Goal: Navigation & Orientation: Find specific page/section

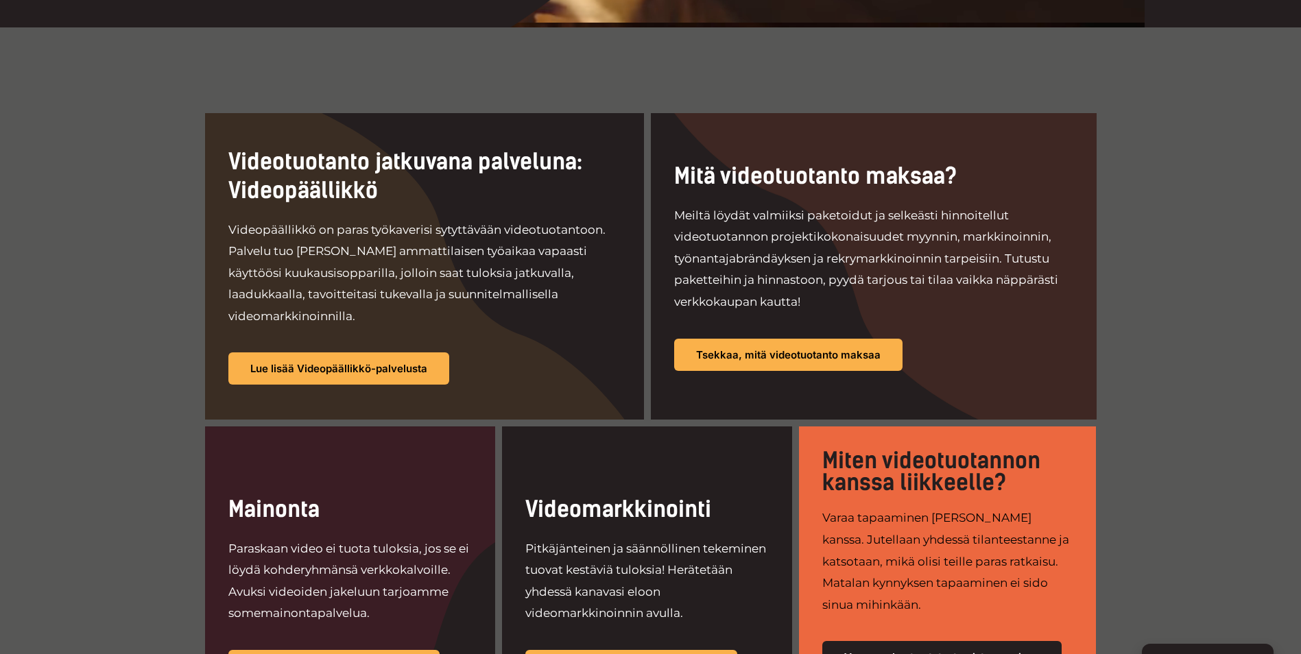
scroll to position [754, 0]
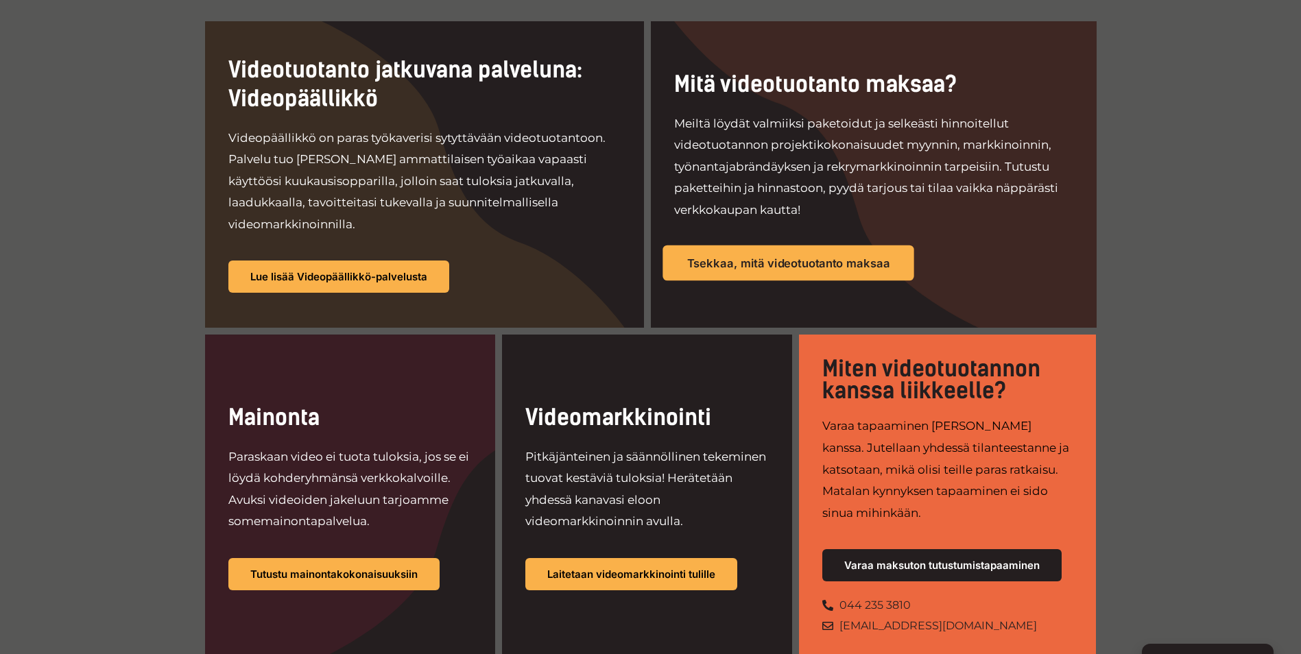
click at [697, 245] on link "Tsekkaa, mitä videotuotanto maksaa" at bounding box center [787, 263] width 251 height 36
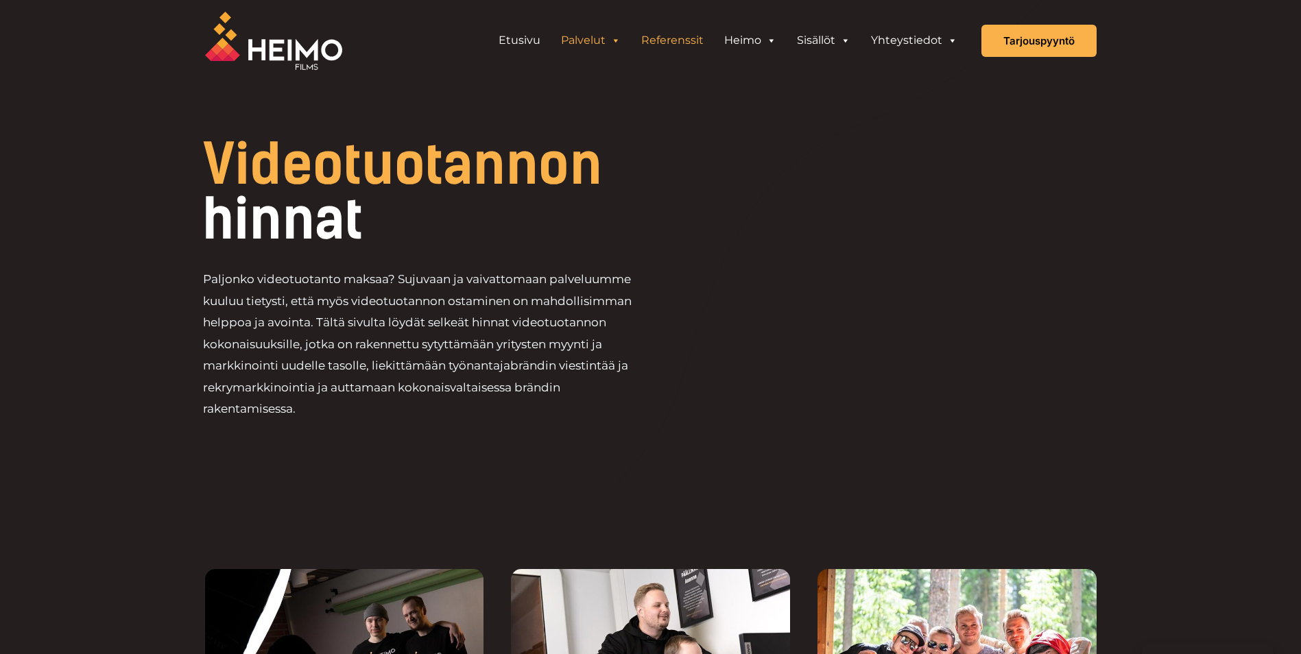
click at [671, 39] on link "Referenssit" at bounding box center [672, 40] width 83 height 27
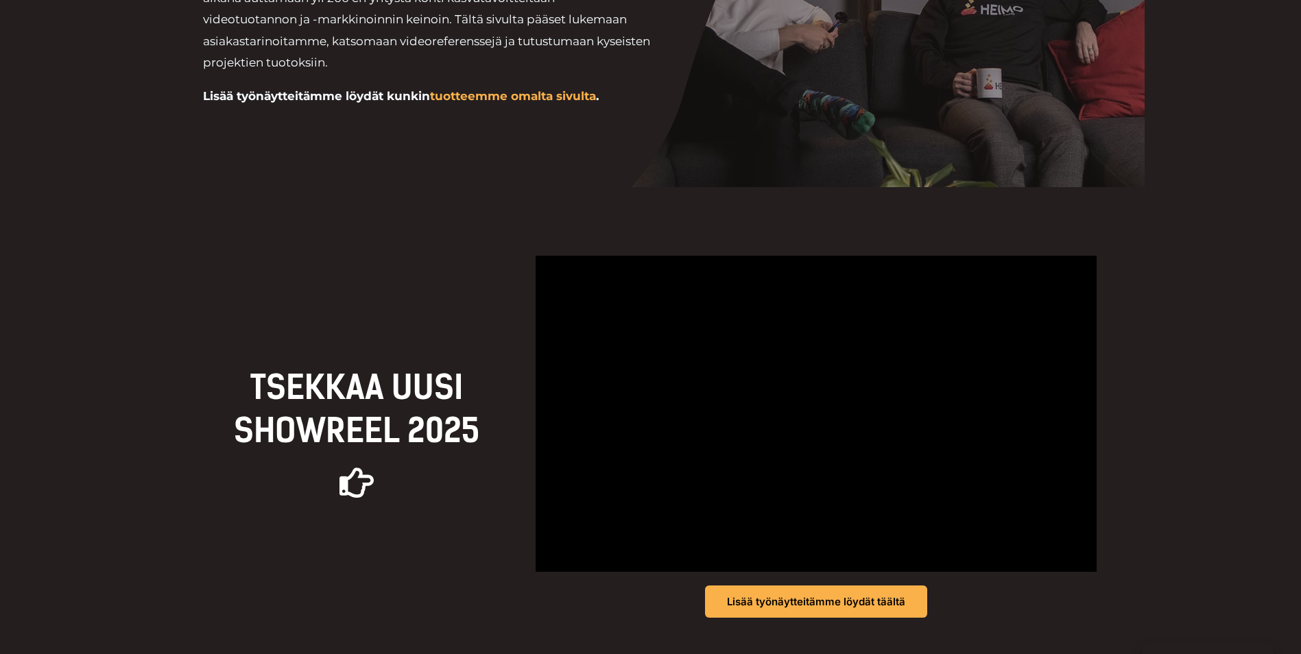
scroll to position [274, 0]
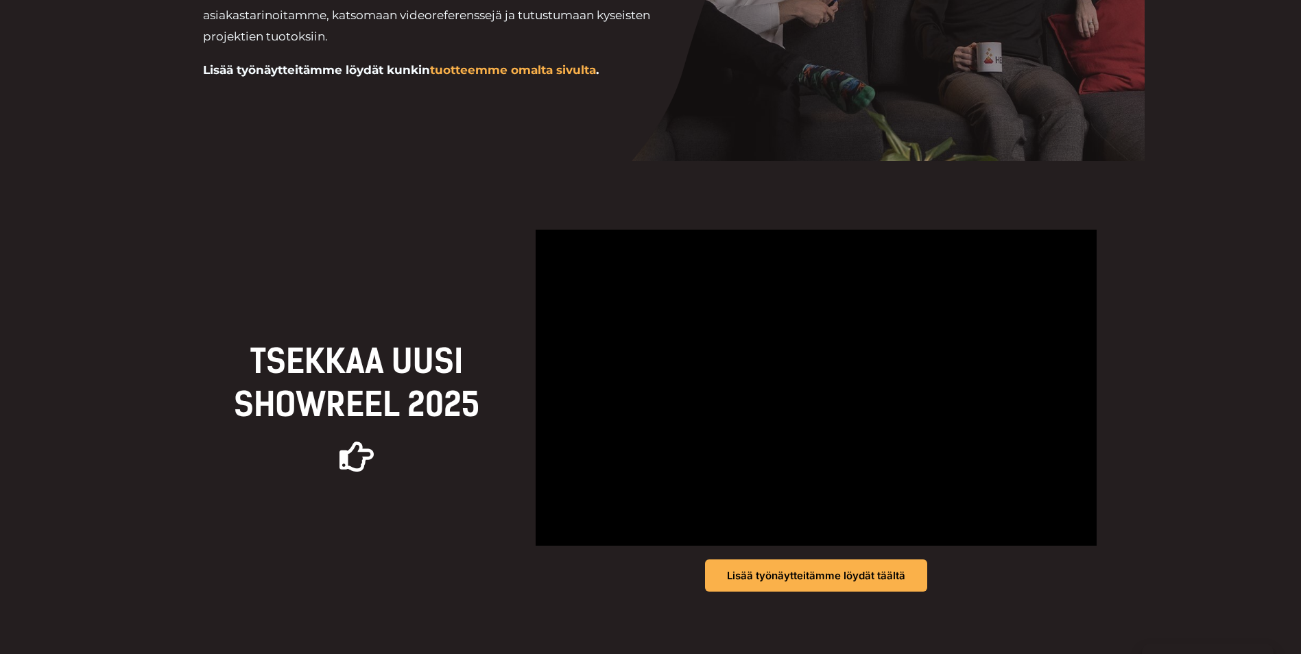
click at [959, 618] on div "TSEKKAA UUSI Showreel 2025 Lisää työnäytteitämme löydät täältä" at bounding box center [650, 410] width 891 height 498
click at [966, 612] on div "TSEKKAA UUSI Showreel 2025 Lisää työnäytteitämme löydät täältä" at bounding box center [650, 410] width 891 height 498
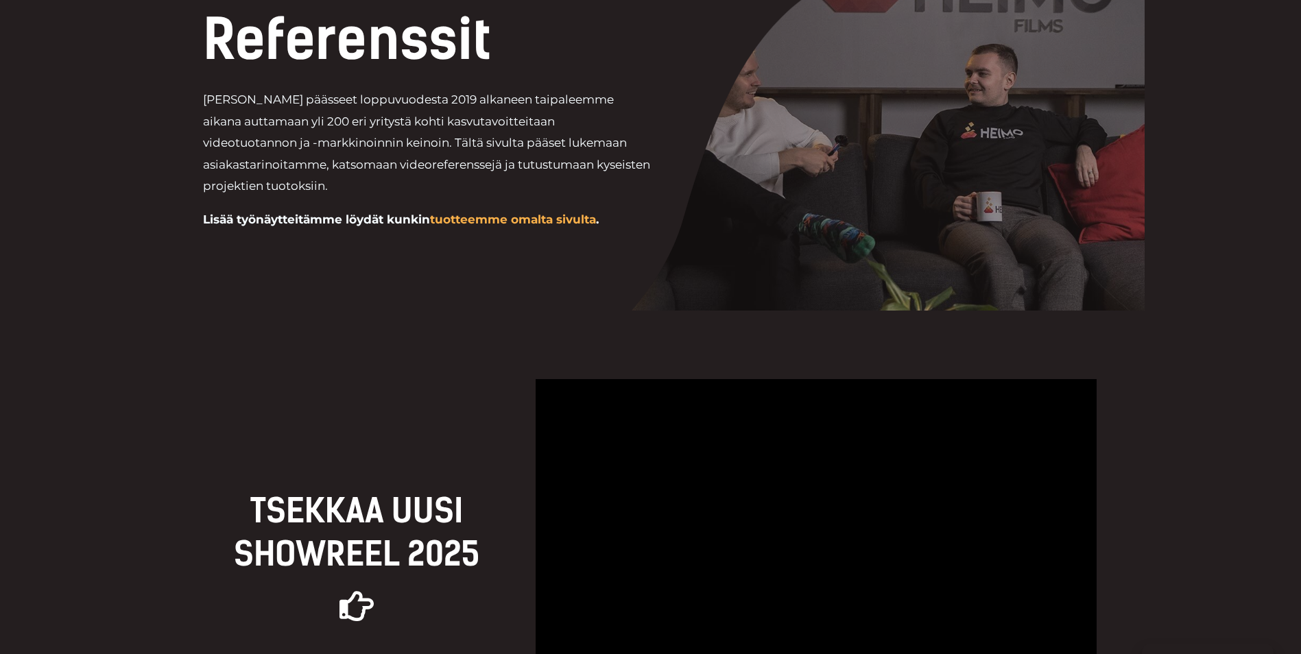
scroll to position [0, 0]
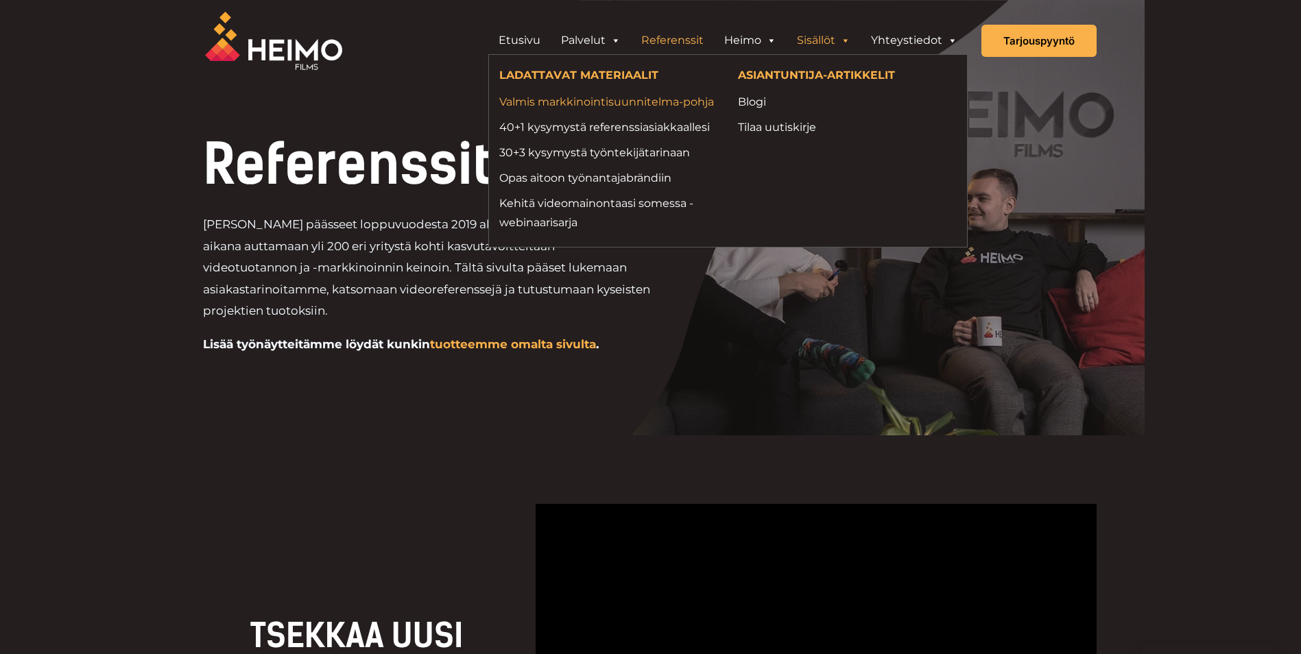
click at [603, 106] on link "Valmis markkinointisuunnitelma-pohja" at bounding box center [608, 102] width 219 height 19
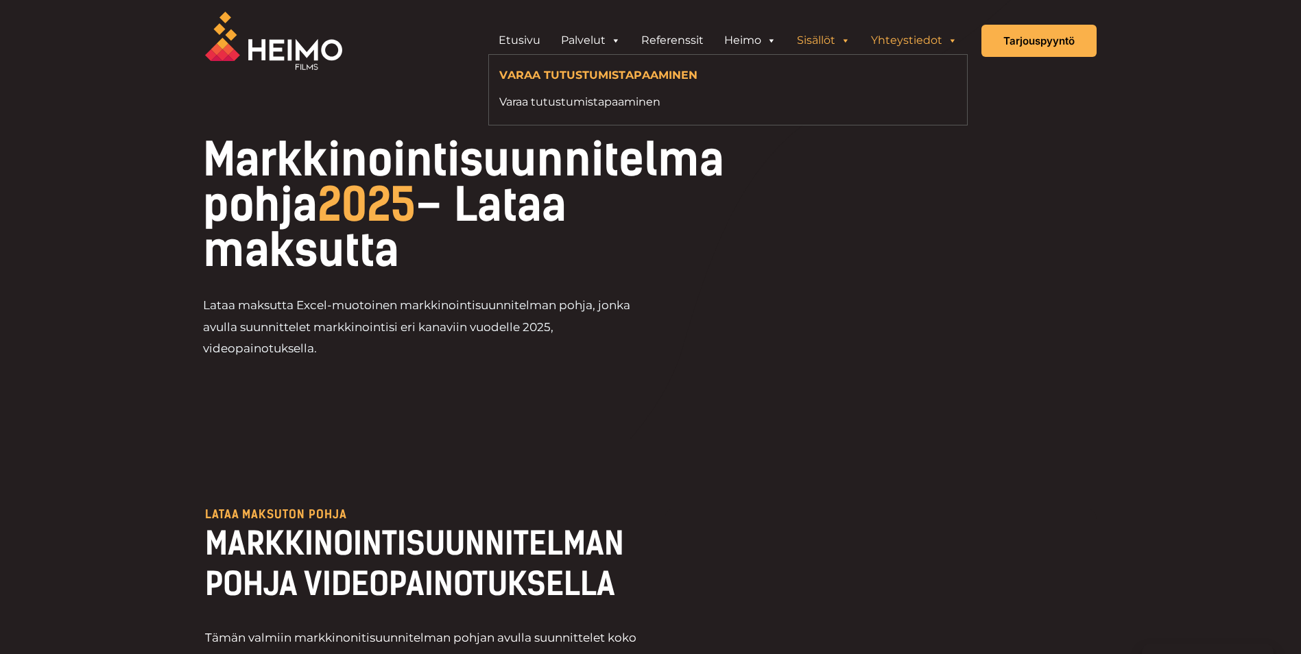
click at [911, 44] on link "Yhteystiedot" at bounding box center [914, 40] width 107 height 27
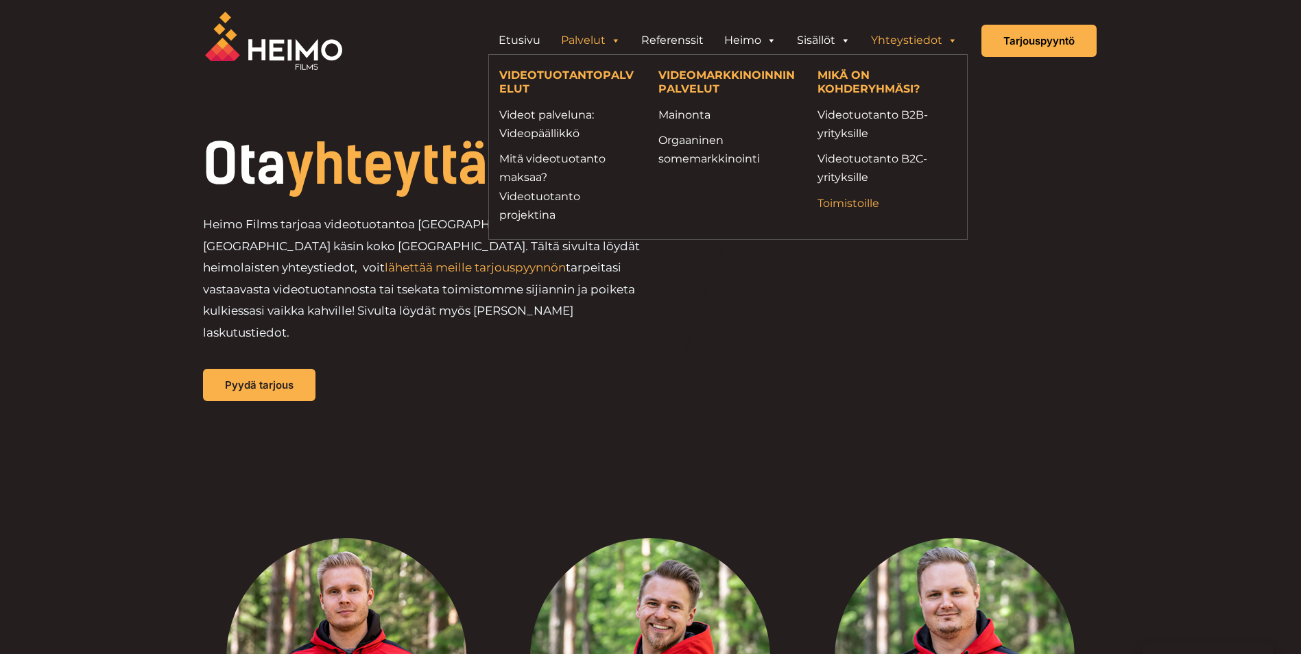
click at [875, 196] on link "Toimistoille" at bounding box center [886, 203] width 139 height 19
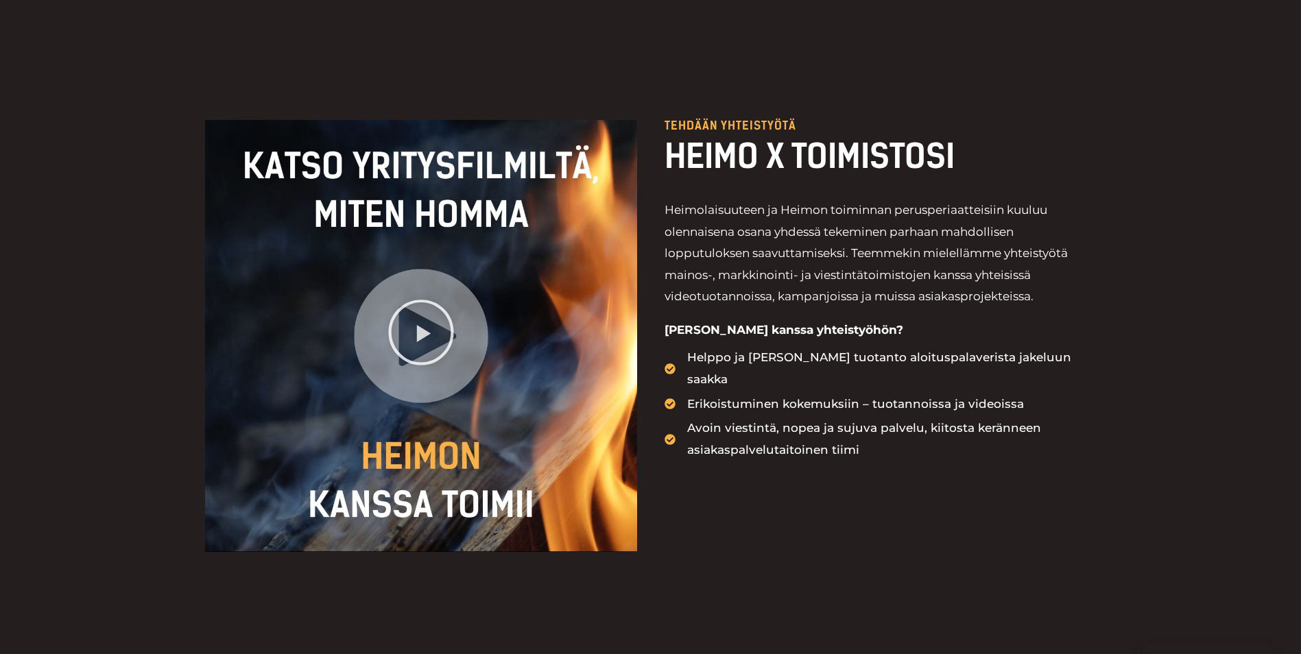
scroll to position [411, 0]
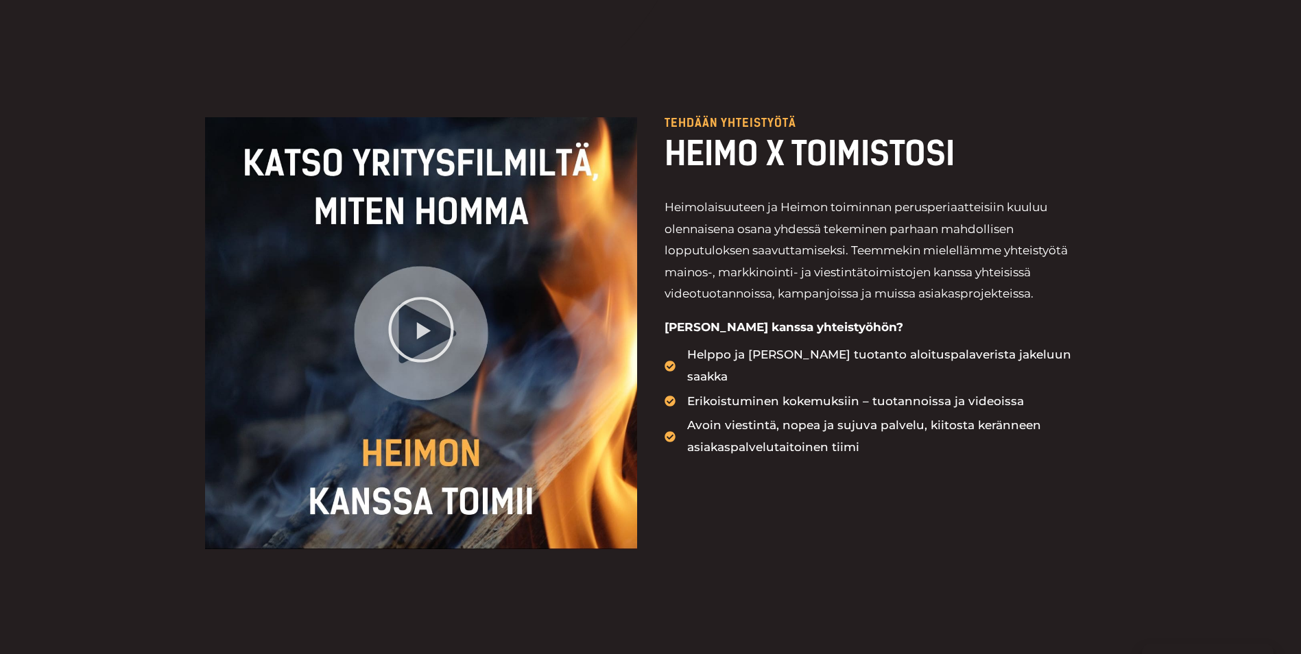
click at [398, 317] on icon "Play Video about Videotuotanto tampere" at bounding box center [421, 329] width 69 height 69
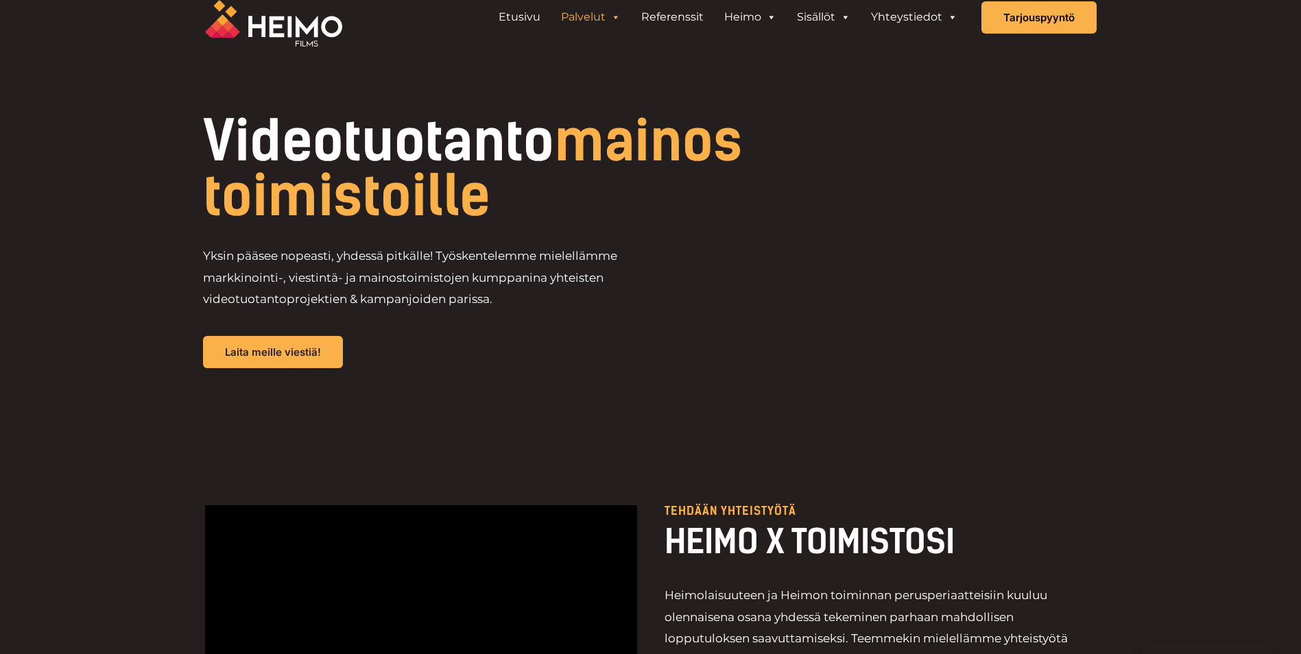
scroll to position [0, 0]
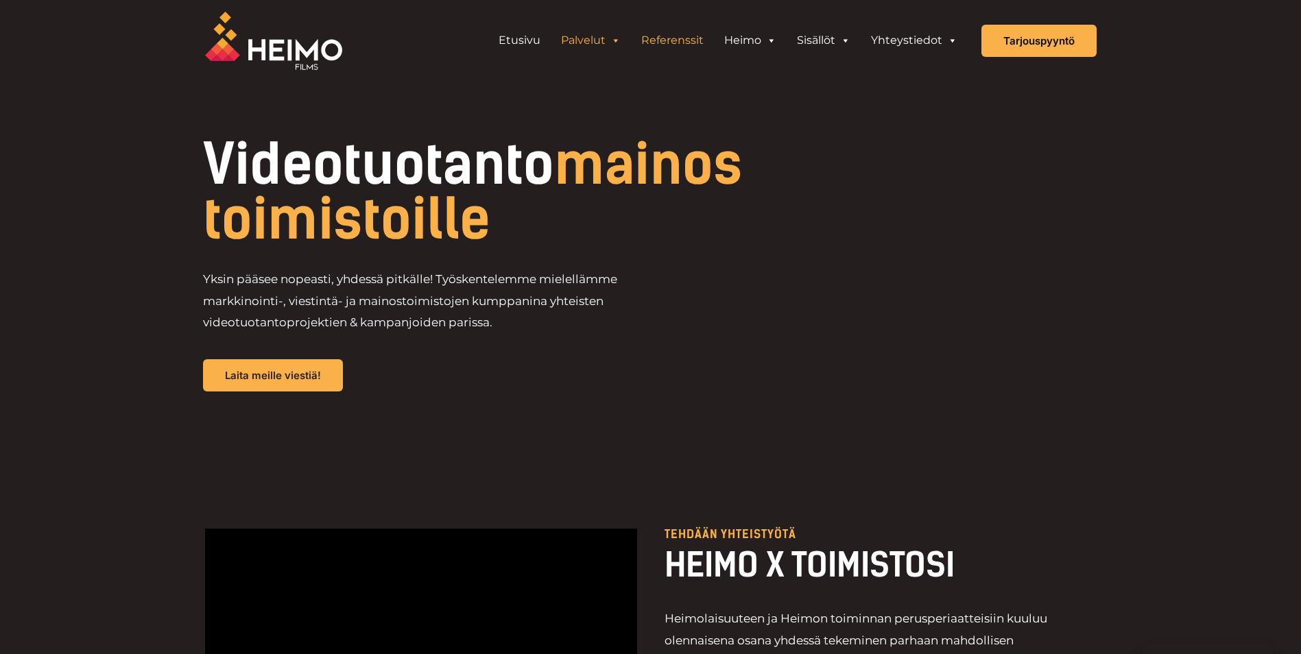
click at [681, 41] on link "Referenssit" at bounding box center [672, 40] width 83 height 27
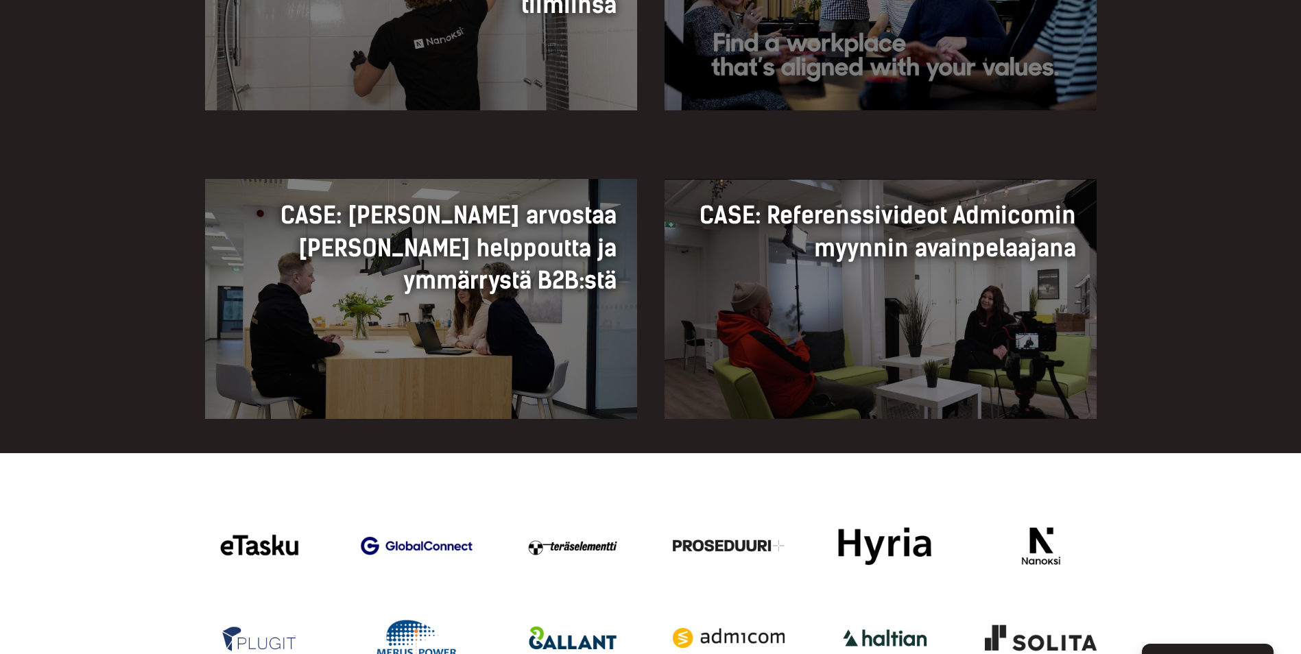
scroll to position [1440, 0]
